Goal: Task Accomplishment & Management: Use online tool/utility

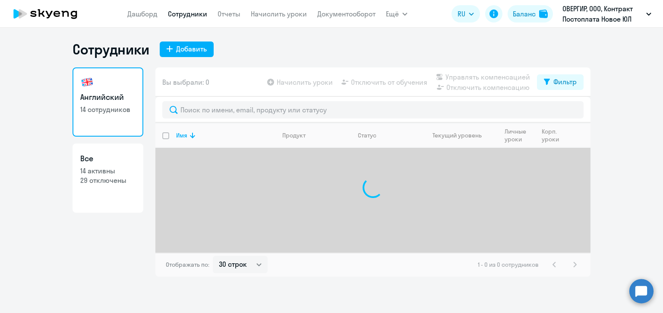
select select "30"
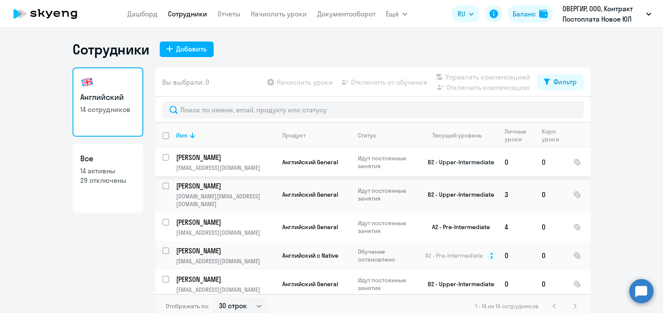
click at [162, 155] on input "select row 2186279" at bounding box center [170, 162] width 17 height 17
checkbox input "true"
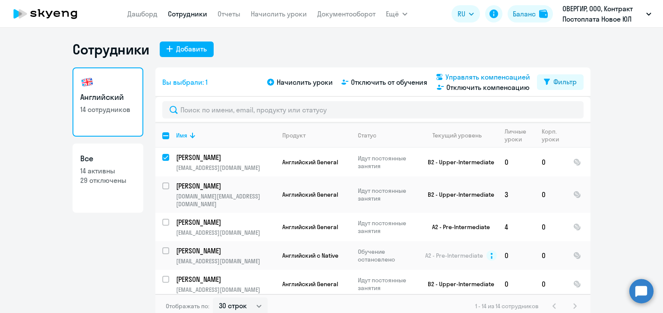
click at [471, 77] on span "Управлять компенсацией" at bounding box center [487, 77] width 85 height 10
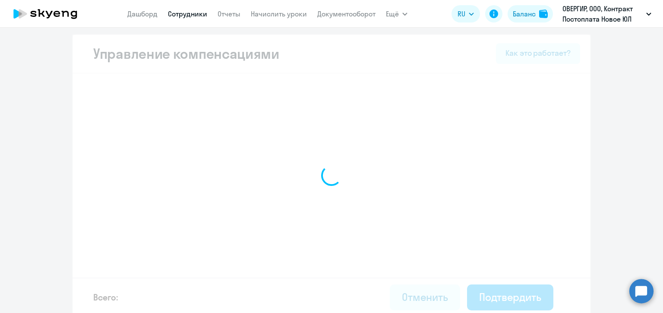
select select "MONTHLY"
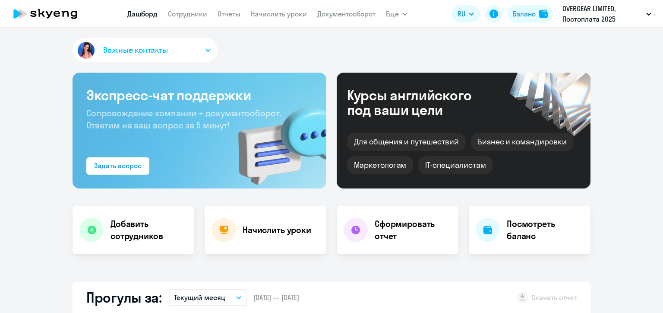
select select "30"
click at [174, 13] on link "Сотрудники" at bounding box center [187, 13] width 39 height 9
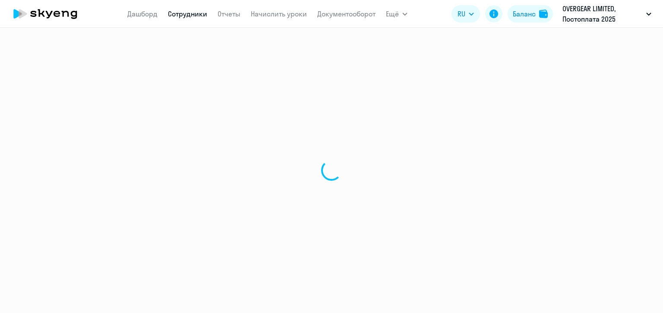
select select "30"
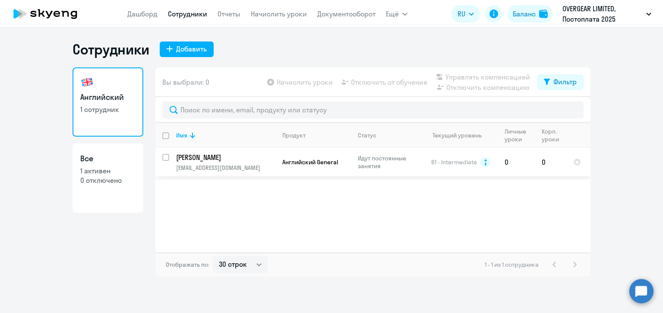
click at [167, 156] on input "select row 2186279" at bounding box center [170, 162] width 17 height 17
checkbox input "true"
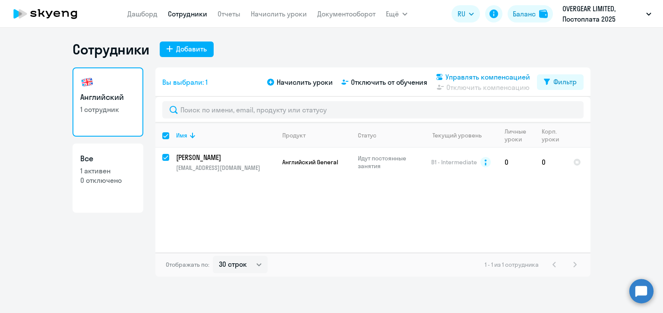
click at [461, 75] on span "Управлять компенсацией" at bounding box center [487, 77] width 85 height 10
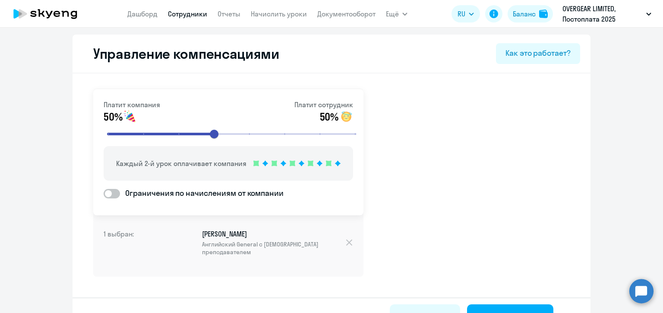
click at [107, 193] on span at bounding box center [112, 193] width 16 height 9
click at [104, 193] on input "Ограничения по начислениям от компании" at bounding box center [103, 193] width 0 height 0
checkbox input "true"
select select "MONTHLY"
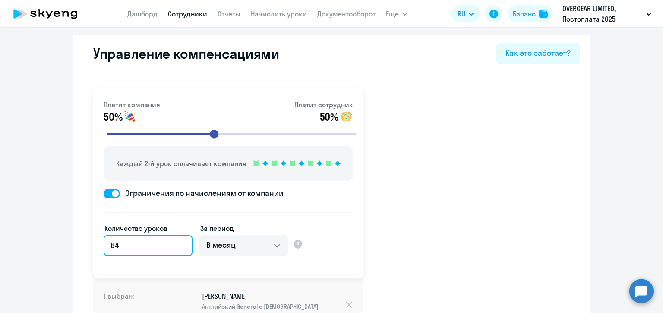
drag, startPoint x: 135, startPoint y: 241, endPoint x: 101, endPoint y: 243, distance: 34.1
click at [104, 243] on input "64" at bounding box center [148, 245] width 89 height 21
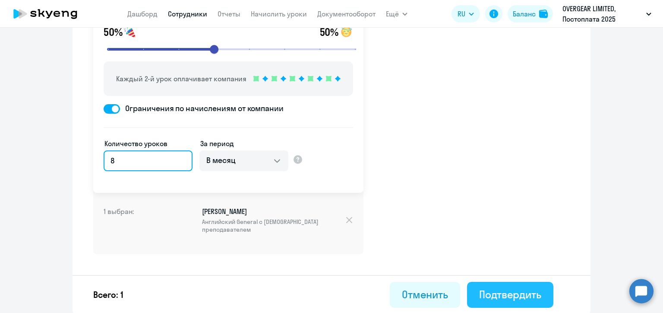
type input "8"
click at [516, 291] on div "Подтвердить" at bounding box center [510, 294] width 62 height 14
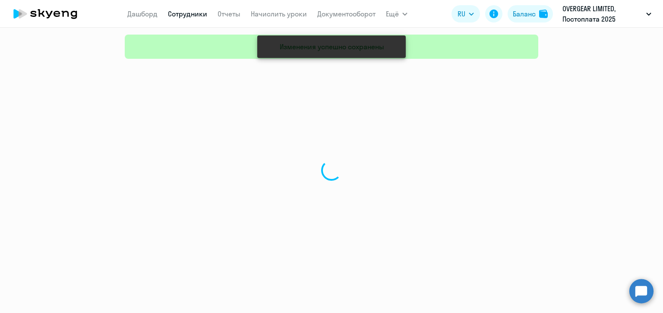
select select "30"
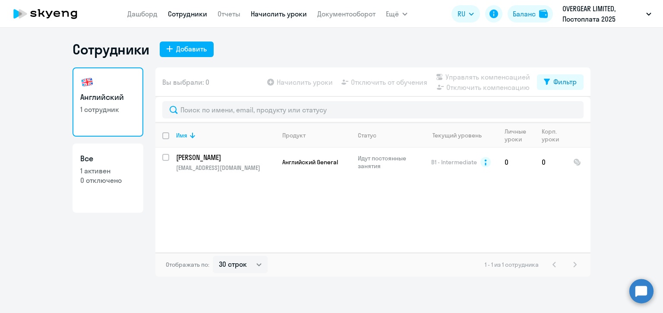
click at [294, 13] on link "Начислить уроки" at bounding box center [279, 13] width 56 height 9
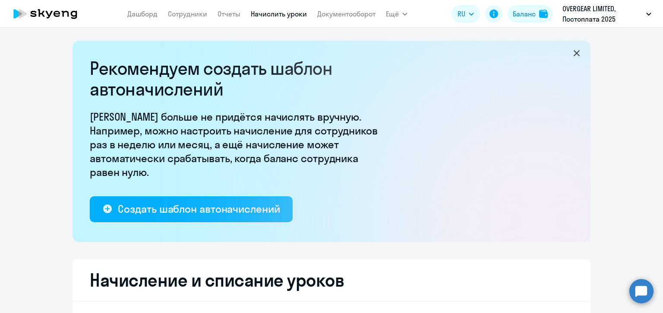
select select "10"
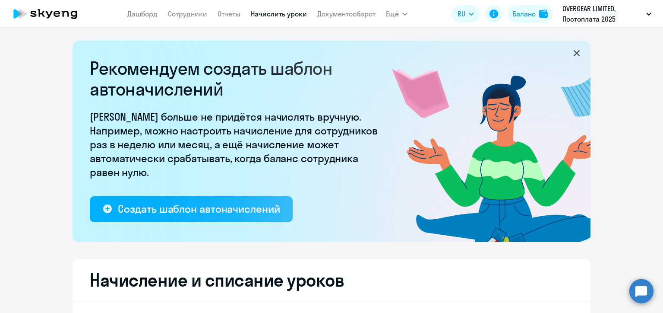
scroll to position [173, 0]
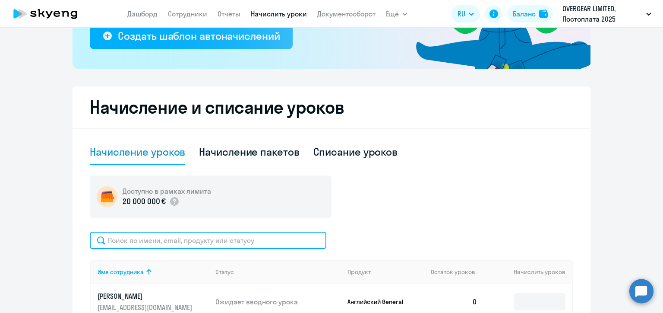
click at [197, 237] on input "text" at bounding box center [208, 239] width 237 height 17
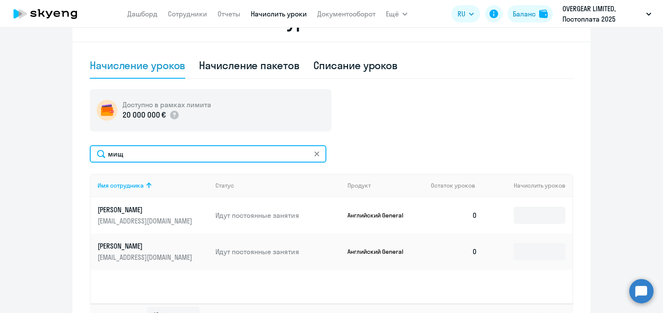
type input "мищ"
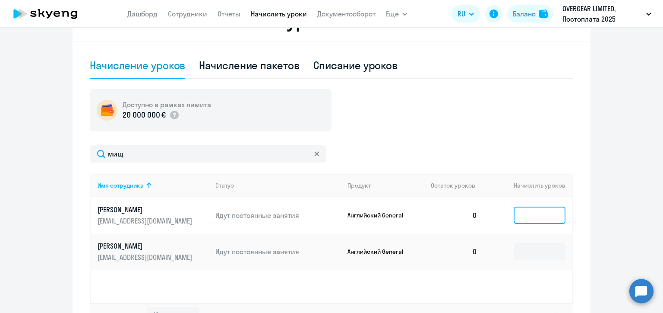
click at [527, 215] on input at bounding box center [540, 214] width 52 height 17
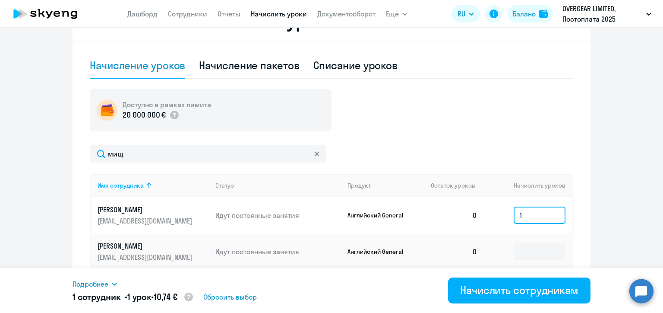
type input "1"
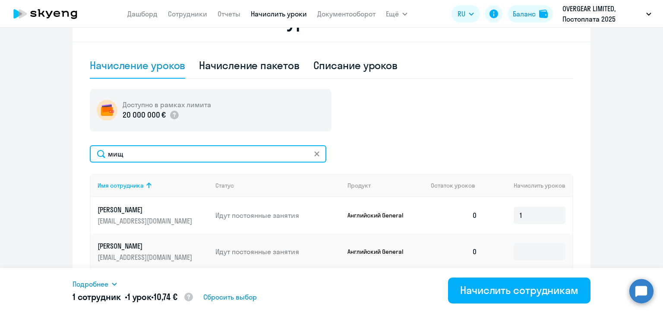
drag, startPoint x: 127, startPoint y: 149, endPoint x: 101, endPoint y: 151, distance: 26.0
click at [101, 151] on input "мищ" at bounding box center [208, 153] width 237 height 17
type input "у"
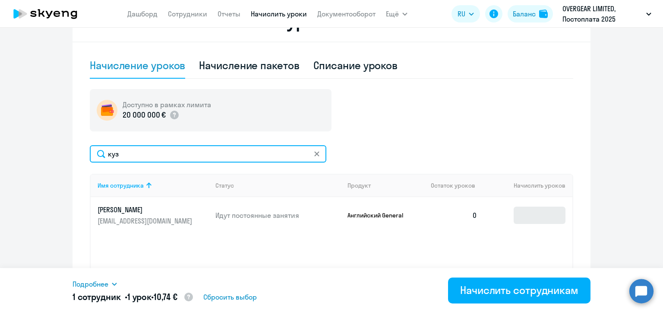
type input "куз"
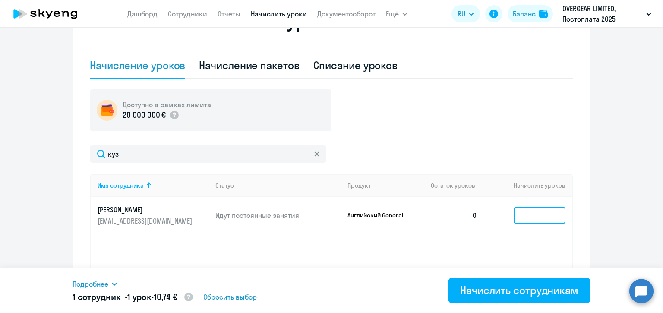
click at [527, 214] on input at bounding box center [540, 214] width 52 height 17
type input "5"
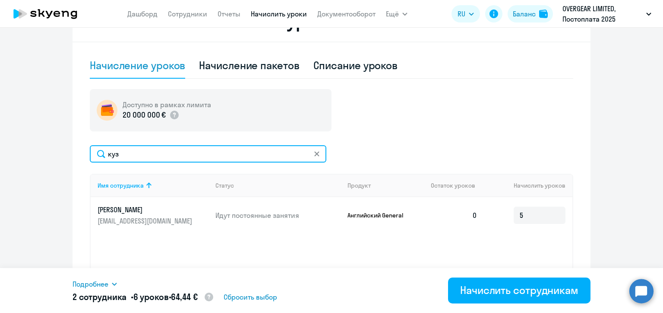
drag, startPoint x: 126, startPoint y: 151, endPoint x: 92, endPoint y: 152, distance: 34.5
click at [92, 152] on input "куз" at bounding box center [208, 153] width 237 height 17
type input "круг"
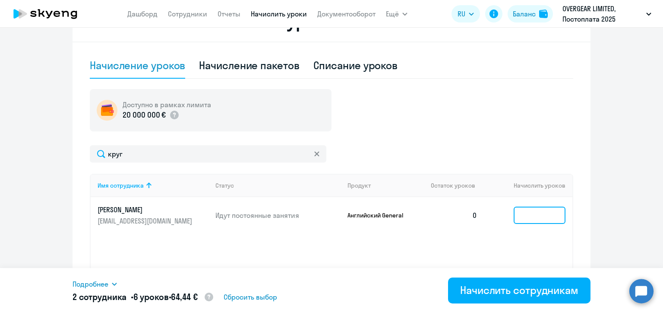
click at [527, 216] on input at bounding box center [540, 214] width 52 height 17
type input "10"
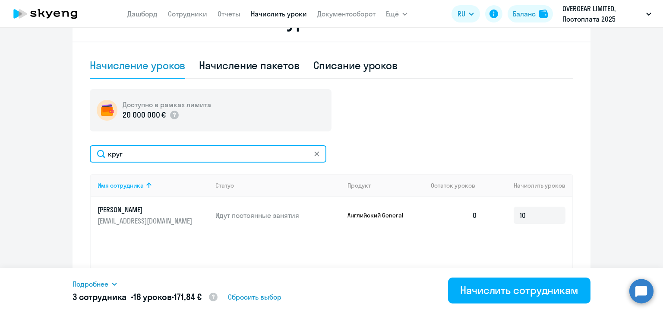
drag, startPoint x: 129, startPoint y: 154, endPoint x: 90, endPoint y: 153, distance: 38.9
click at [90, 153] on input "круг" at bounding box center [208, 153] width 237 height 17
type input "квит"
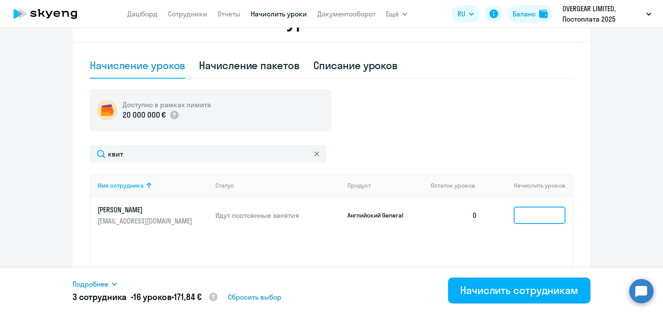
click at [535, 216] on input at bounding box center [540, 214] width 52 height 17
type input "2"
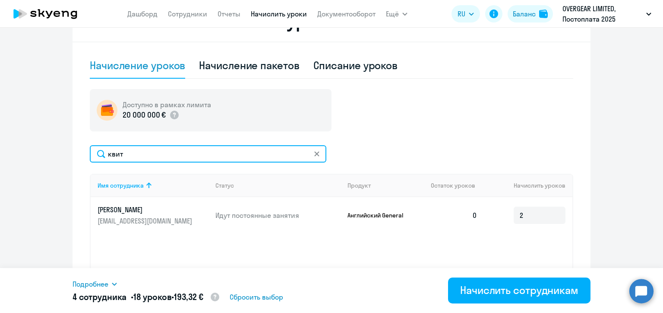
drag, startPoint x: 125, startPoint y: 152, endPoint x: 92, endPoint y: 152, distance: 33.2
click at [92, 152] on input "квит" at bounding box center [208, 153] width 237 height 17
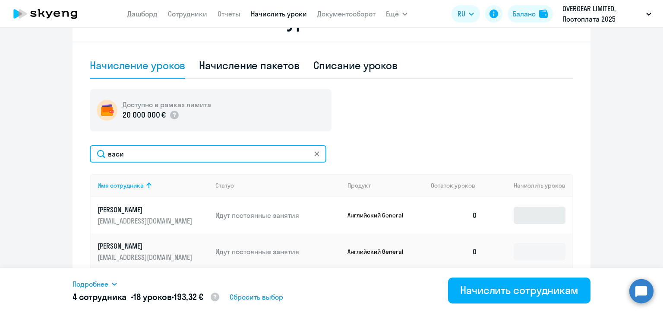
type input "васи"
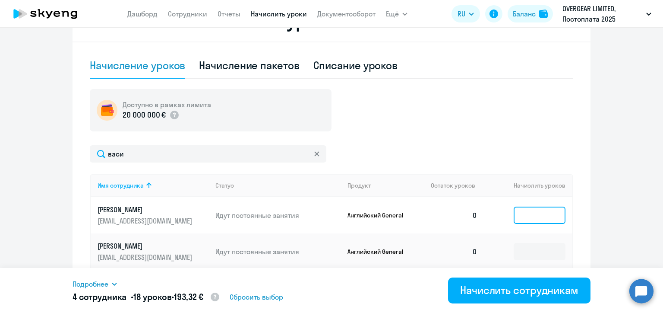
click at [541, 217] on input at bounding box center [540, 214] width 52 height 17
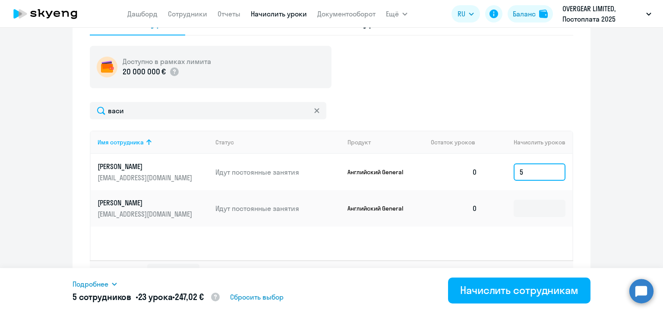
type input "5"
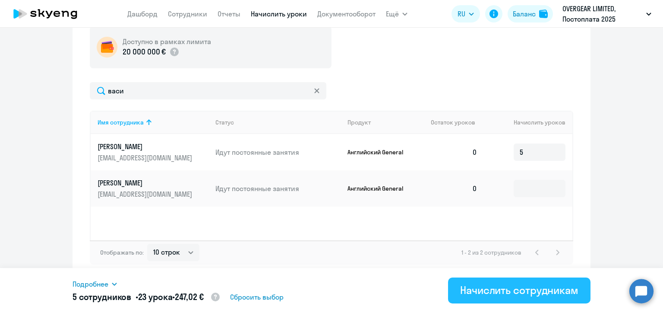
click at [512, 290] on div "Начислить сотрудникам" at bounding box center [519, 290] width 118 height 14
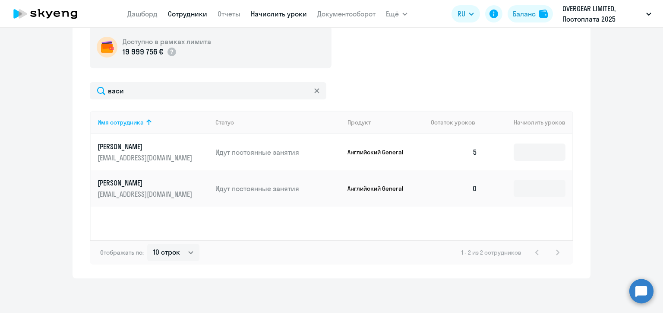
click at [181, 10] on link "Сотрудники" at bounding box center [187, 13] width 39 height 9
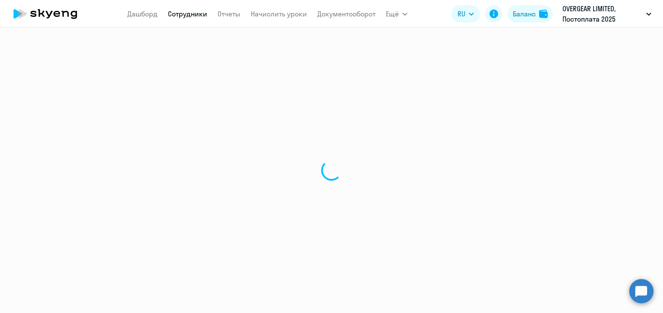
select select "30"
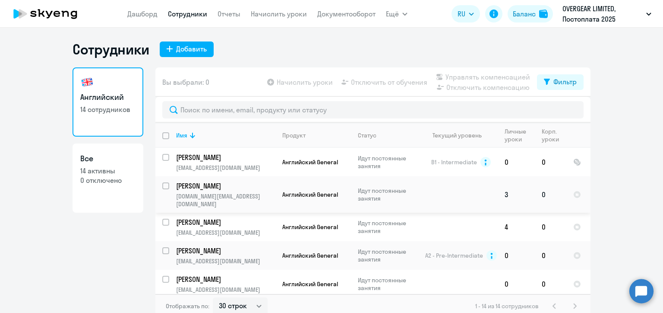
click at [163, 186] on input "select row 37771070" at bounding box center [170, 190] width 17 height 17
checkbox input "true"
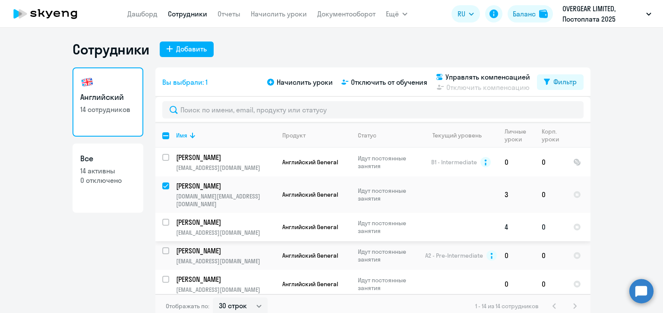
click at [164, 218] on input "select row 7657036" at bounding box center [170, 226] width 17 height 17
checkbox input "true"
drag, startPoint x: 163, startPoint y: 243, endPoint x: 170, endPoint y: 259, distance: 17.4
click at [164, 247] on input "select row 1772978" at bounding box center [170, 255] width 17 height 17
checkbox input "true"
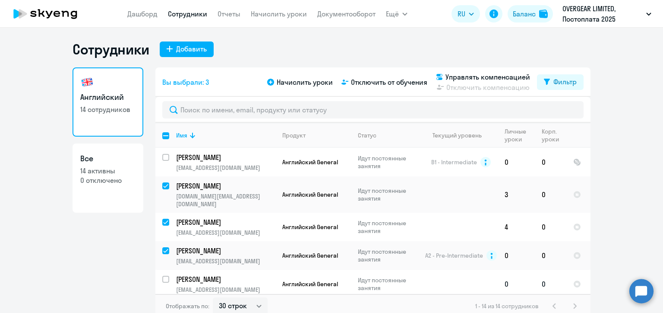
click at [164, 275] on input "select row 40918238" at bounding box center [170, 283] width 17 height 17
checkbox input "true"
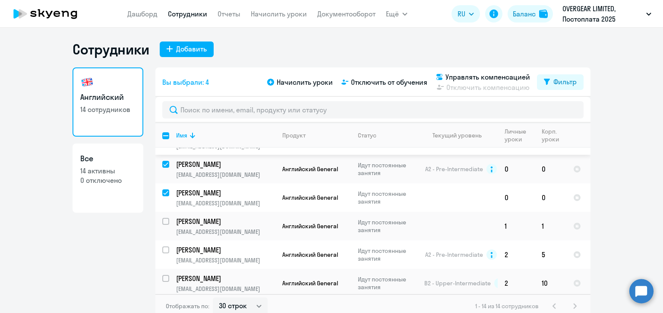
scroll to position [129, 0]
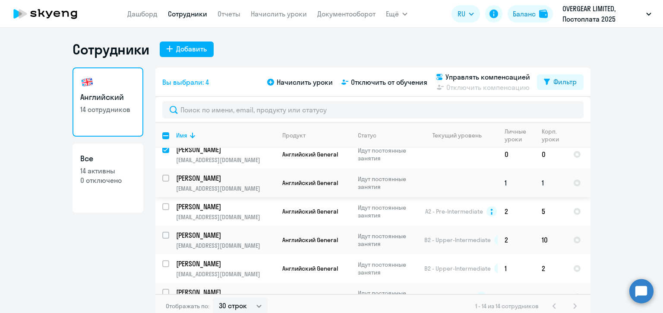
click at [162, 174] on input "select row 40805109" at bounding box center [170, 182] width 17 height 17
checkbox input "true"
click at [162, 203] on input "select row 10783944" at bounding box center [170, 211] width 17 height 17
checkbox input "true"
click at [163, 231] on input "select row 12000964" at bounding box center [170, 239] width 17 height 17
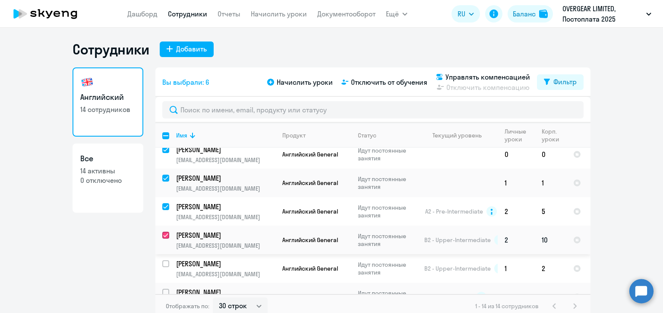
checkbox input "true"
click at [165, 260] on input "select row 10119485" at bounding box center [170, 268] width 17 height 17
checkbox input "true"
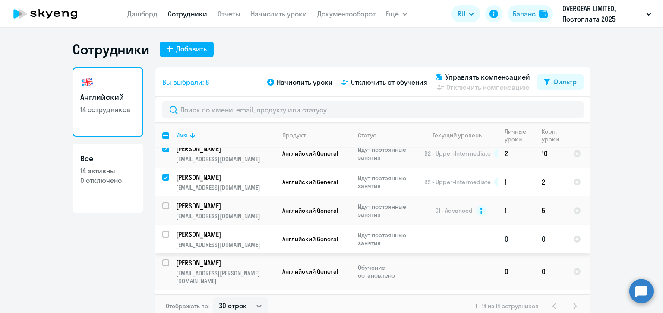
click at [162, 230] on input "select row 38610913" at bounding box center [170, 238] width 17 height 17
checkbox input "true"
drag, startPoint x: 160, startPoint y: 201, endPoint x: 159, endPoint y: 205, distance: 4.3
click at [162, 202] on input "select row 10119484" at bounding box center [170, 210] width 17 height 17
checkbox input "true"
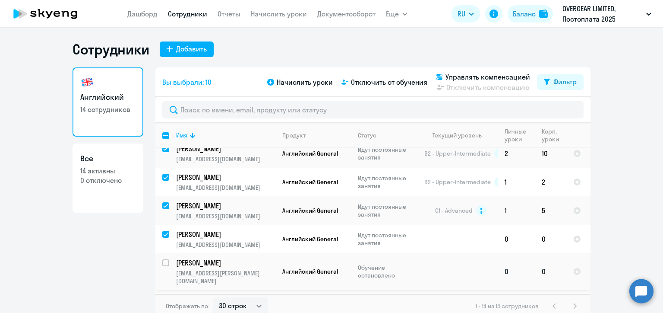
click at [169, 261] on td "Буянова Дарья d.buyanova@overgear.com" at bounding box center [222, 271] width 106 height 36
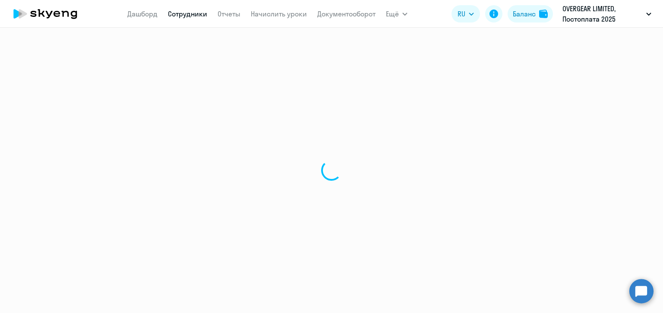
click at [162, 255] on div at bounding box center [331, 170] width 663 height 285
select select "english"
select select "30"
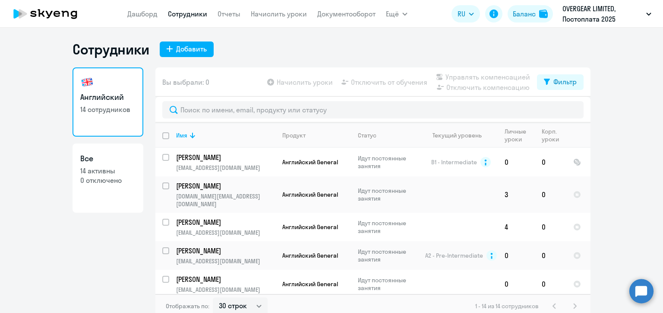
click at [164, 135] on input "deselect all" at bounding box center [170, 140] width 17 height 17
checkbox input "true"
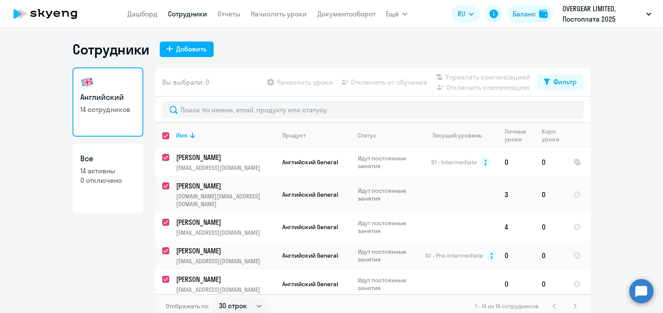
checkbox input "true"
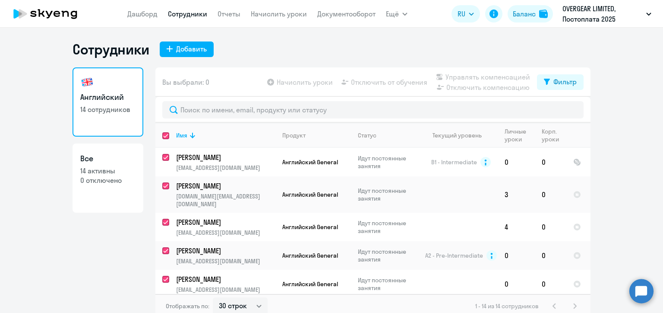
checkbox input "true"
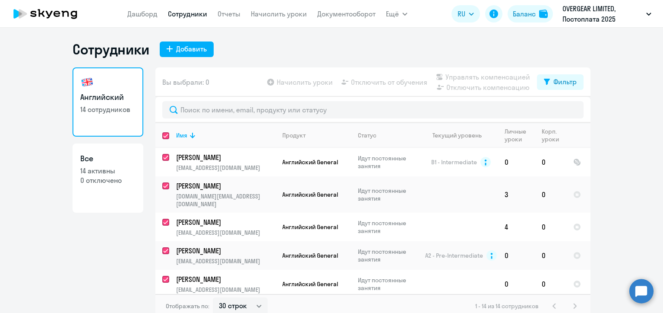
checkbox input "true"
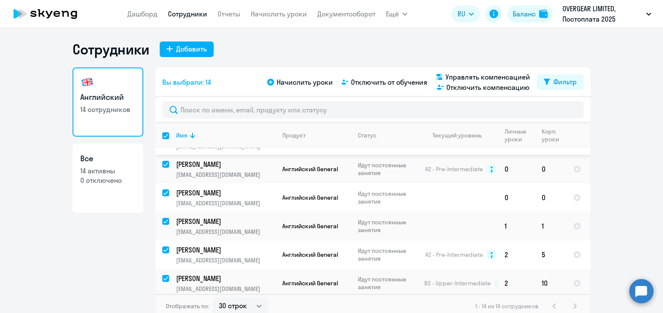
scroll to position [129, 0]
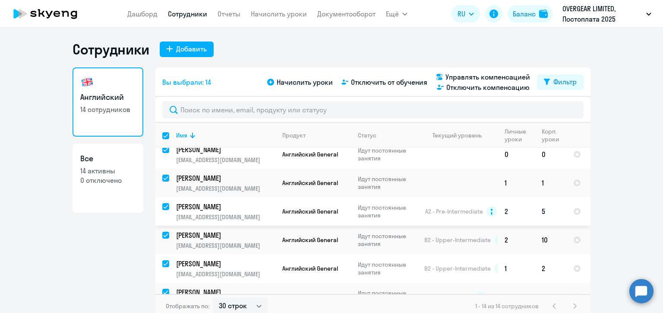
click at [162, 203] on input "deselect row 10783944" at bounding box center [170, 211] width 17 height 17
checkbox input "false"
click at [164, 231] on input "deselect row 12000964" at bounding box center [170, 239] width 17 height 17
checkbox input "false"
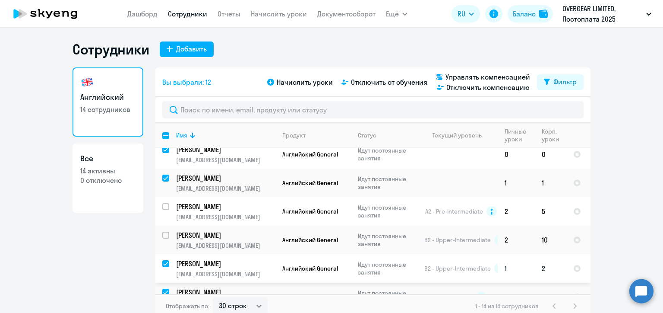
click at [164, 260] on input "deselect row 10119485" at bounding box center [170, 268] width 17 height 17
checkbox input "false"
click at [165, 288] on input "deselect row 10119484" at bounding box center [170, 296] width 17 height 17
checkbox input "false"
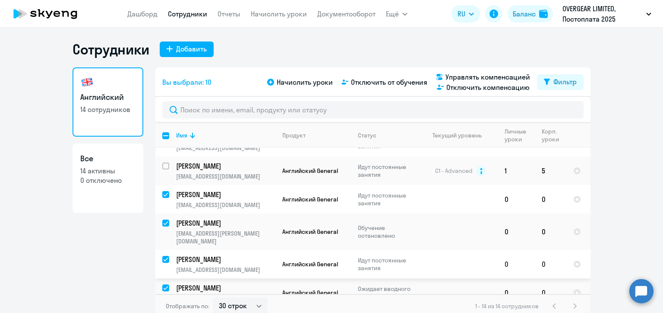
scroll to position [5, 0]
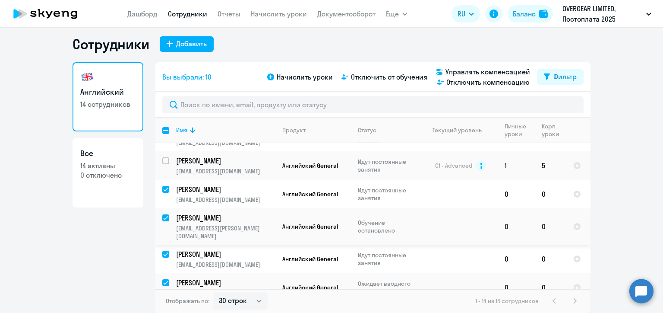
click at [162, 214] on input "deselect row 41111047" at bounding box center [170, 222] width 17 height 17
checkbox input "false"
click at [164, 279] on input "deselect row 42385825" at bounding box center [170, 287] width 17 height 17
checkbox input "false"
click at [451, 70] on span "Управлять компенсацией" at bounding box center [487, 71] width 85 height 10
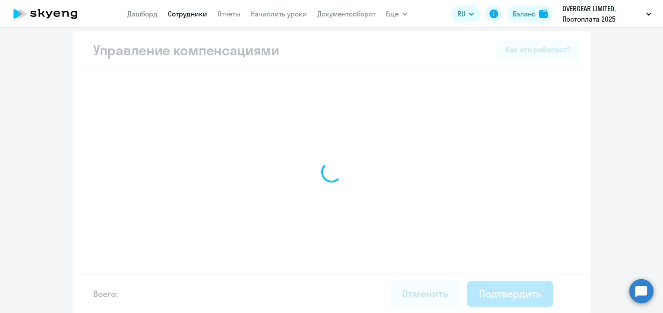
scroll to position [3, 0]
select select "MONTHLY"
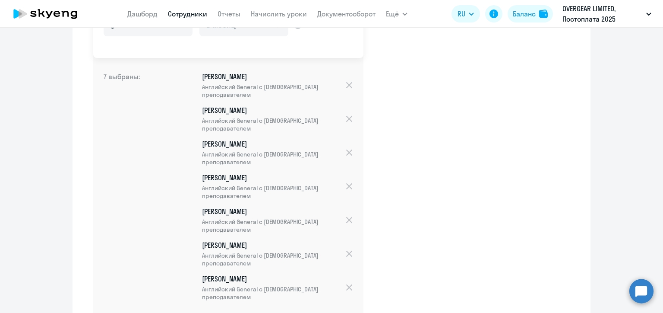
scroll to position [348, 0]
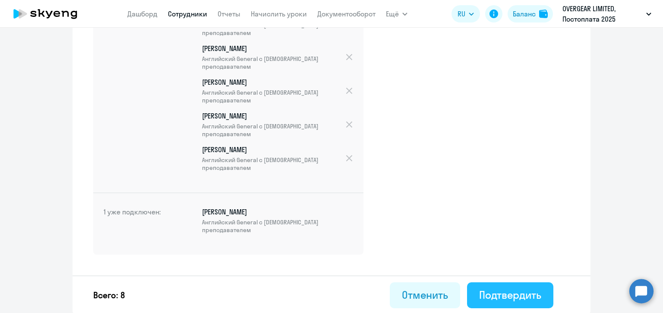
click at [536, 297] on div "Подтвердить" at bounding box center [510, 294] width 62 height 14
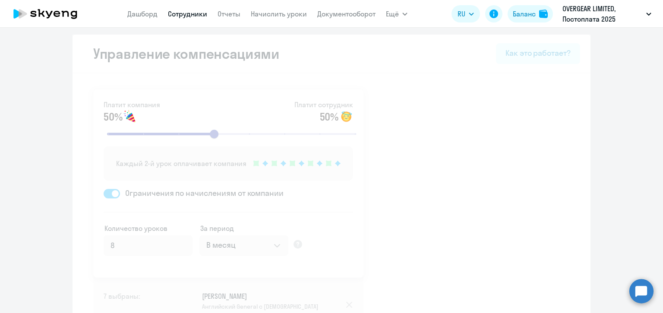
select select "30"
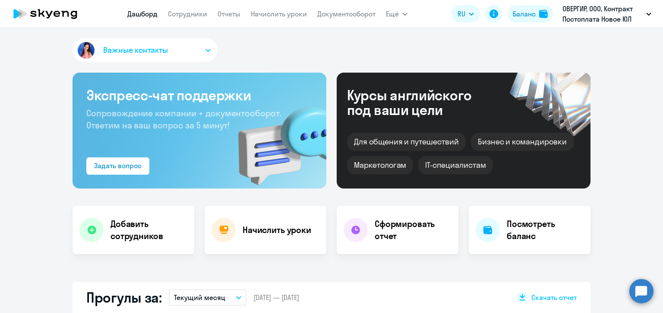
select select "30"
click at [191, 19] on app-menu-item-link "Сотрудники" at bounding box center [187, 14] width 39 height 11
click at [190, 14] on link "Сотрудники" at bounding box center [187, 13] width 39 height 9
select select "30"
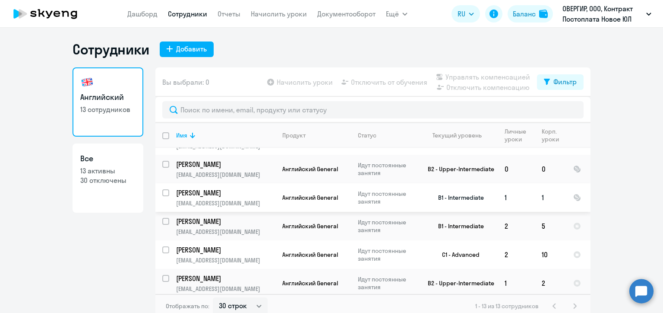
scroll to position [129, 0]
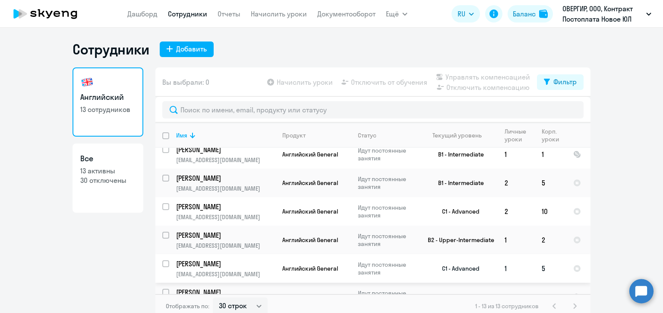
click at [162, 260] on input "select row 10119484" at bounding box center [170, 268] width 17 height 17
checkbox input "true"
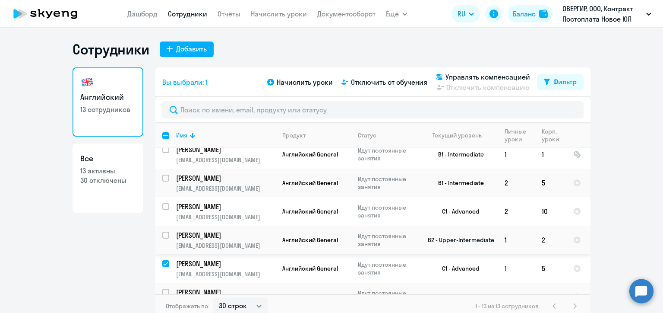
drag, startPoint x: 163, startPoint y: 230, endPoint x: 161, endPoint y: 223, distance: 7.6
click at [162, 231] on input "select row 10119485" at bounding box center [170, 239] width 17 height 17
checkbox input "true"
click at [162, 203] on input "select row 12000964" at bounding box center [170, 211] width 17 height 17
checkbox input "true"
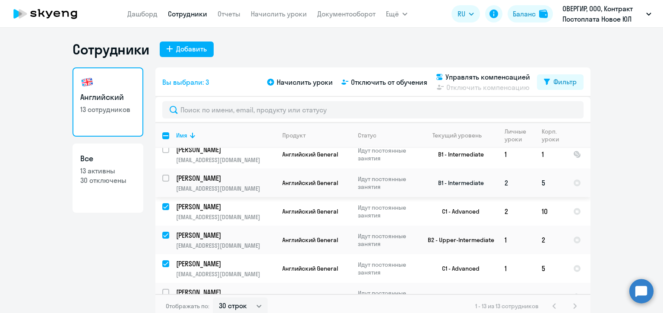
click at [162, 174] on input "select row 10783944" at bounding box center [170, 182] width 17 height 17
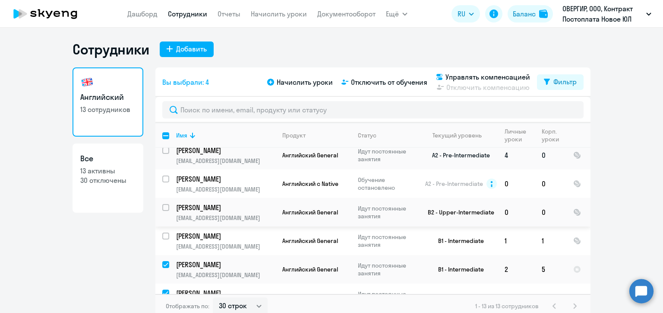
scroll to position [86, 0]
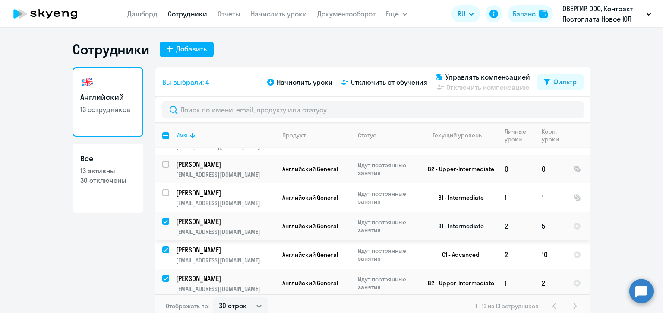
click at [162, 218] on input "deselect row 10783944" at bounding box center [170, 226] width 17 height 17
checkbox input "false"
click at [164, 246] on input "deselect row 12000964" at bounding box center [170, 254] width 17 height 17
checkbox input "false"
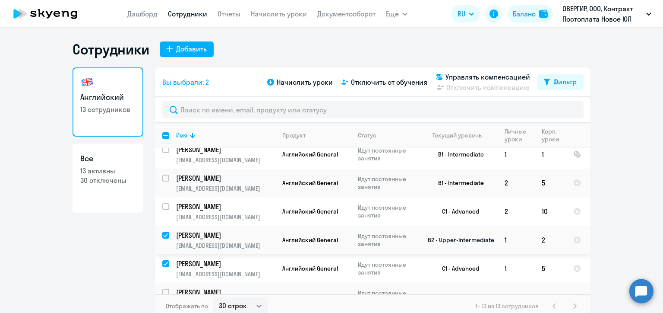
scroll to position [173, 0]
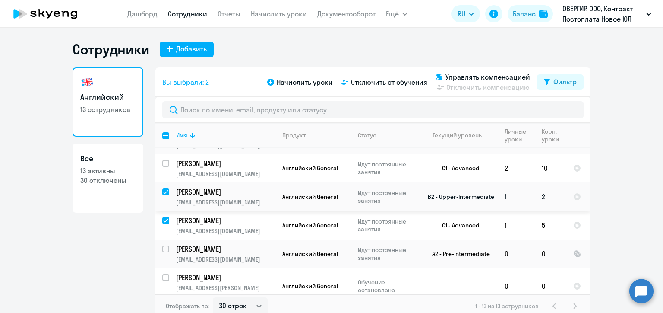
click at [160, 181] on div at bounding box center [166, 191] width 21 height 21
checkbox input "false"
click at [162, 217] on input "deselect row 10119484" at bounding box center [170, 225] width 17 height 17
checkbox input "false"
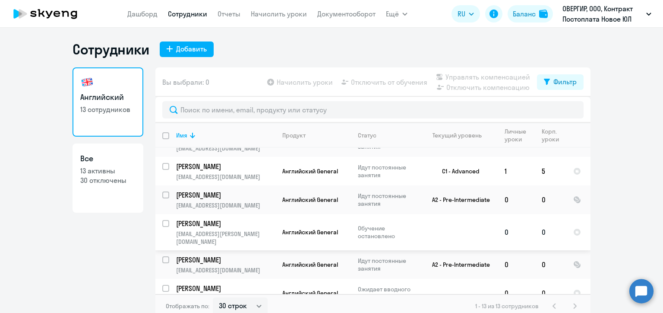
scroll to position [5, 0]
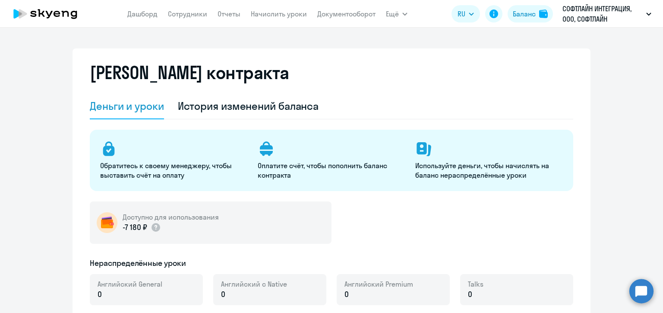
select select "english_adult_not_native_speaker"
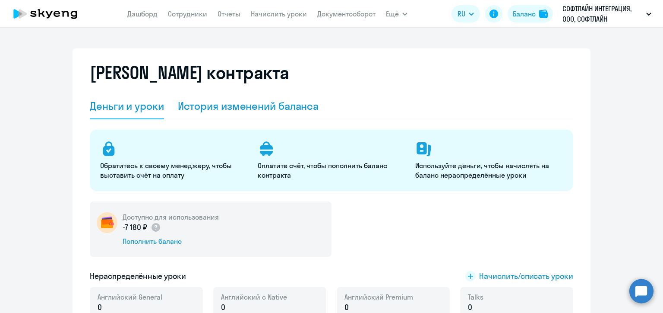
click at [237, 103] on div "История изменений баланса" at bounding box center [248, 106] width 141 height 14
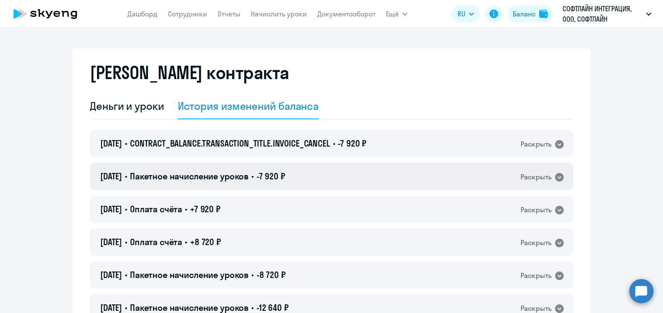
click at [398, 171] on div "12.08.2025 • Пакетное начисление уроков • -7 920 ₽ Раскрыть" at bounding box center [331, 176] width 483 height 28
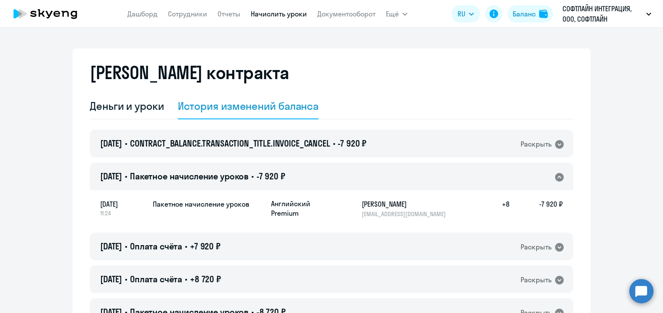
click at [290, 15] on link "Начислить уроки" at bounding box center [279, 13] width 56 height 9
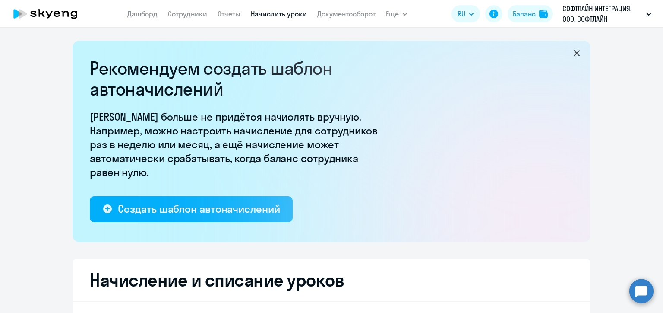
select select "10"
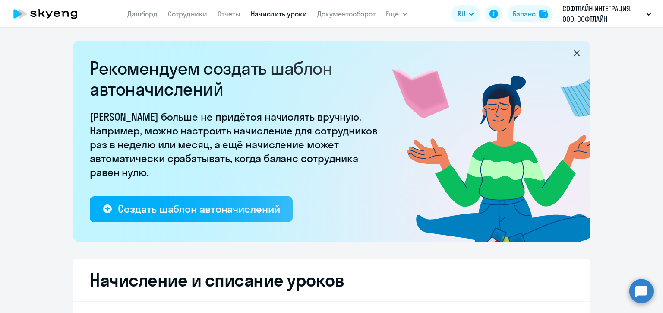
scroll to position [173, 0]
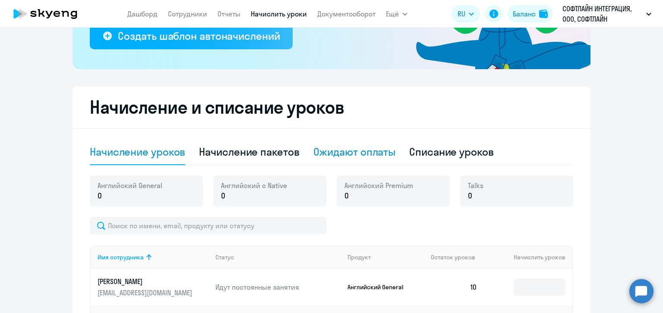
click at [341, 153] on div "Ожидают оплаты" at bounding box center [354, 152] width 82 height 14
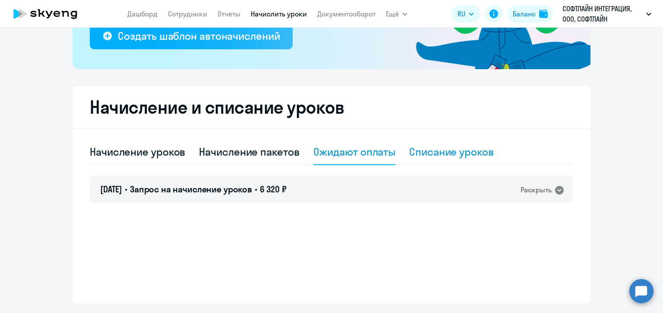
click at [428, 153] on div "Списание уроков" at bounding box center [451, 152] width 85 height 14
select select "10"
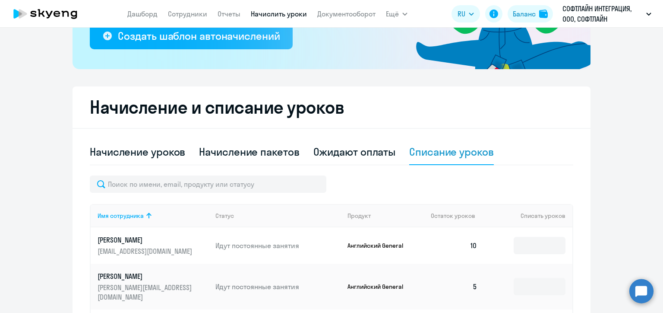
scroll to position [259, 0]
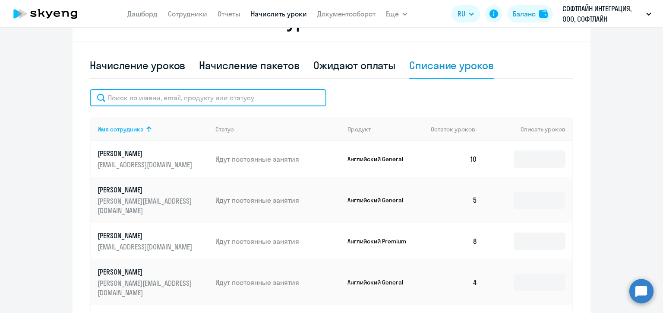
click at [233, 95] on input "text" at bounding box center [208, 97] width 237 height 17
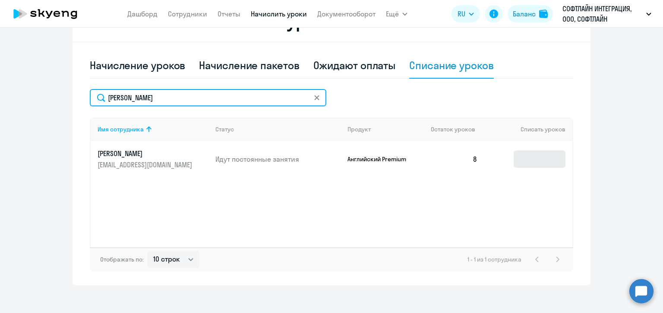
type input "дубин"
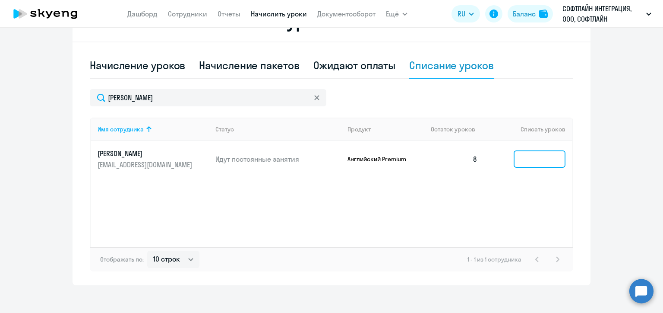
click at [535, 159] on input at bounding box center [540, 158] width 52 height 17
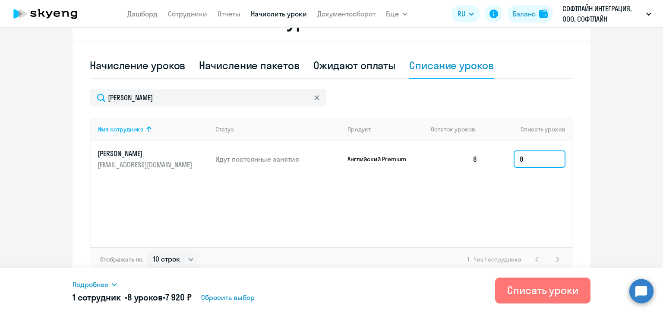
type input "8"
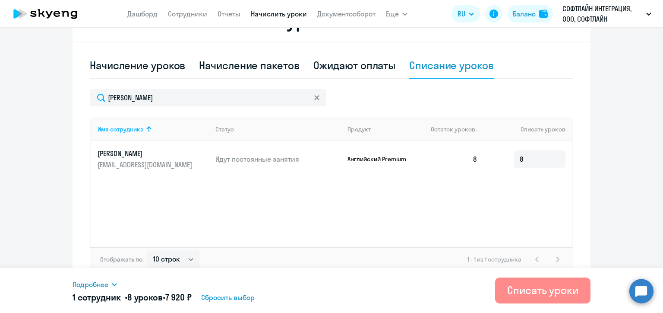
click at [539, 286] on div "Списать уроки" at bounding box center [542, 290] width 71 height 14
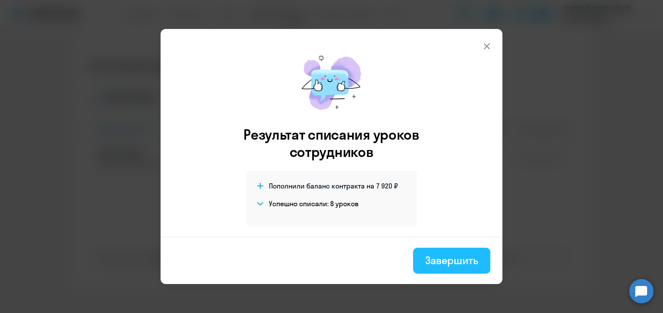
click at [456, 259] on div "Завершить" at bounding box center [451, 260] width 53 height 14
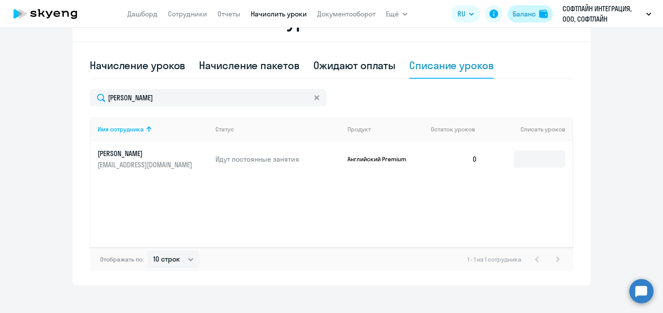
click at [525, 10] on div "Баланс" at bounding box center [524, 14] width 23 height 10
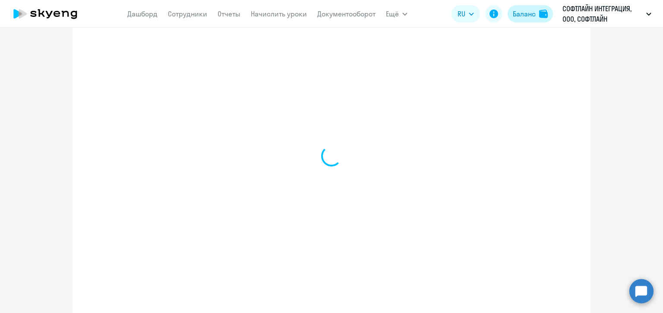
select select "english_adult_not_native_speaker"
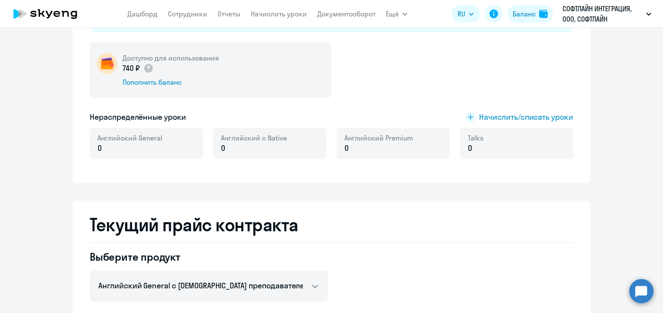
scroll to position [0, 0]
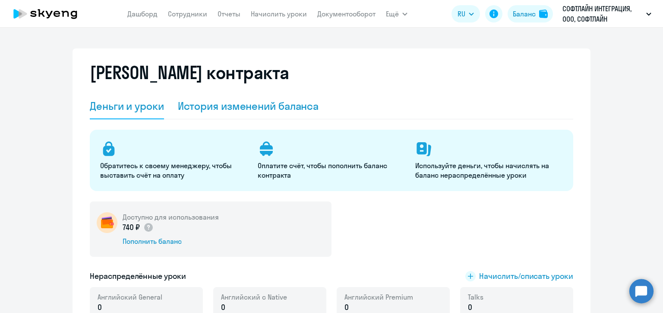
click at [259, 104] on div "История изменений баланса" at bounding box center [248, 106] width 141 height 14
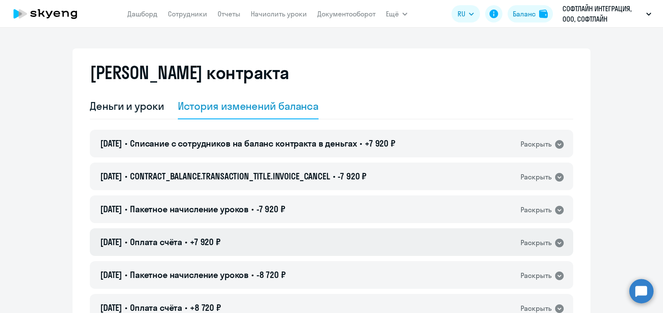
click at [324, 242] on div "12.08.2025 • Оплата счёта • +7 920 ₽ Раскрыть" at bounding box center [331, 242] width 483 height 28
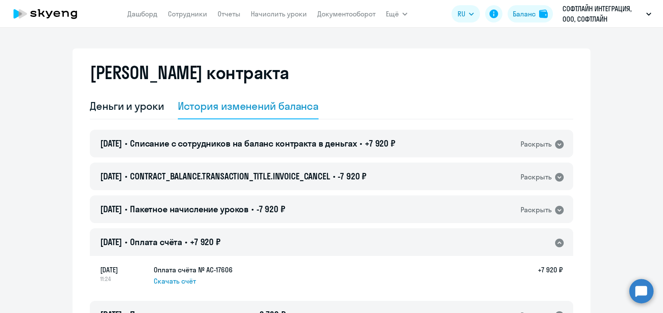
drag, startPoint x: 236, startPoint y: 269, endPoint x: 204, endPoint y: 269, distance: 32.4
click at [204, 269] on div "12 августа 11:24 Оплата счёта № AC-17606 Скачать счёт +7 920 ₽" at bounding box center [331, 275] width 463 height 22
copy h5 "AC-17606"
